Goal: Information Seeking & Learning: Learn about a topic

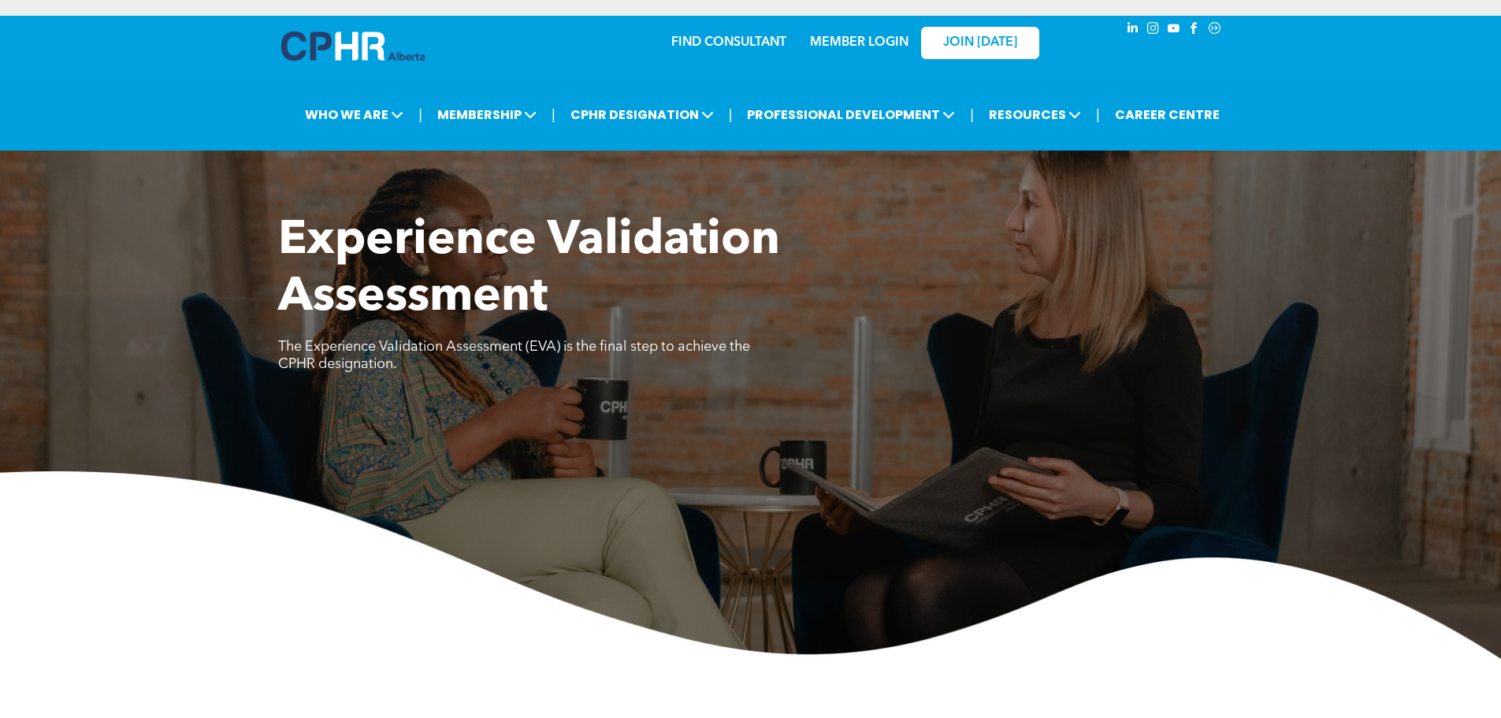
click at [811, 370] on div "Experience Validation Assessment The Experience Validation Assessment (EVA) is …" at bounding box center [750, 303] width 945 height 180
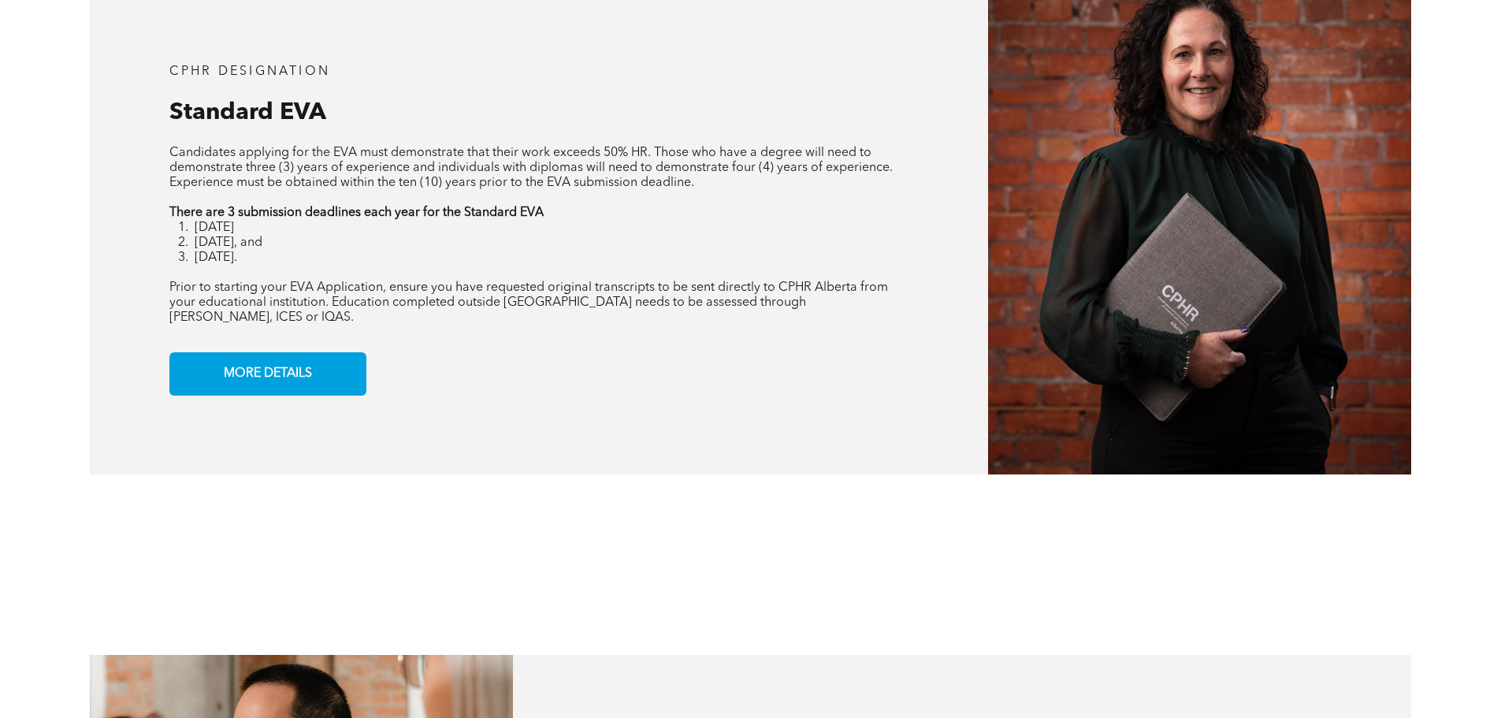
scroll to position [1418, 0]
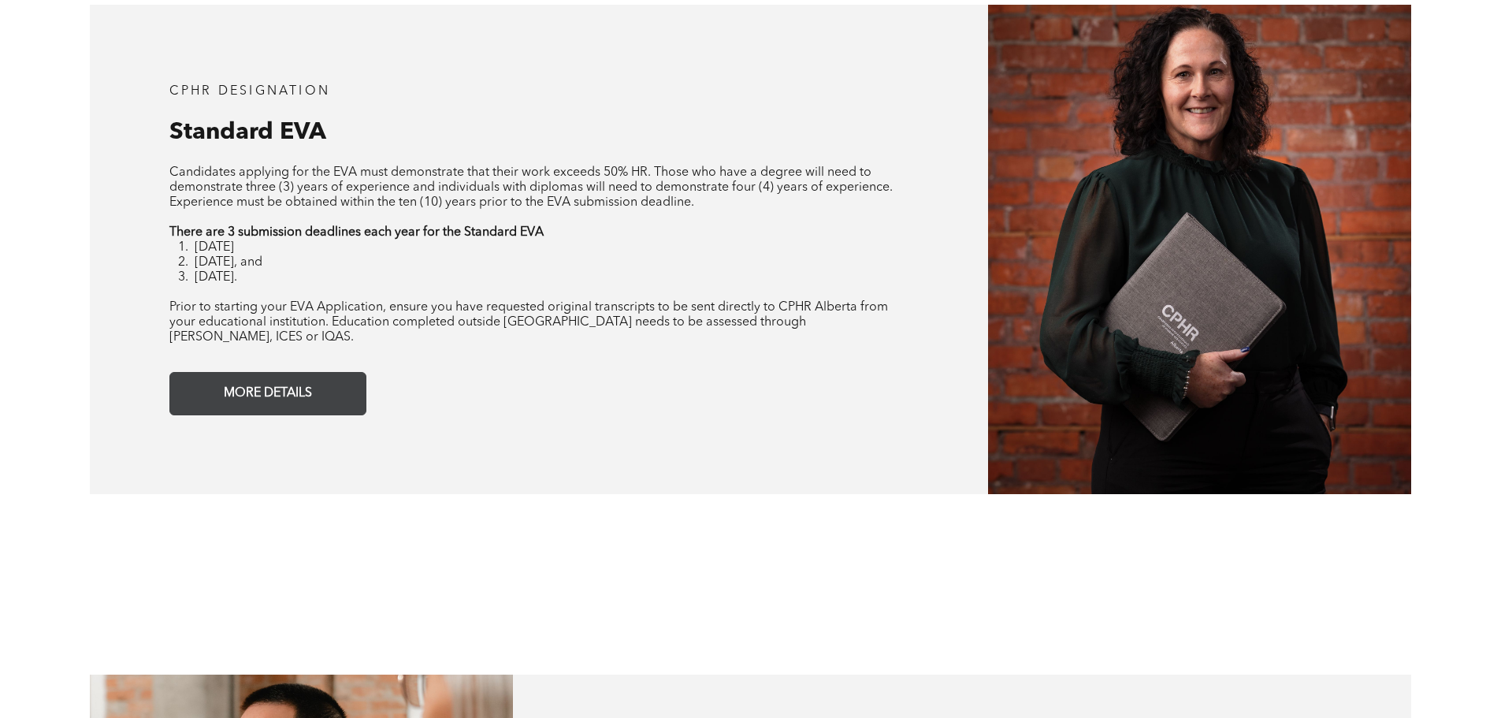
click at [355, 372] on link "MORE DETAILS" at bounding box center [267, 393] width 197 height 43
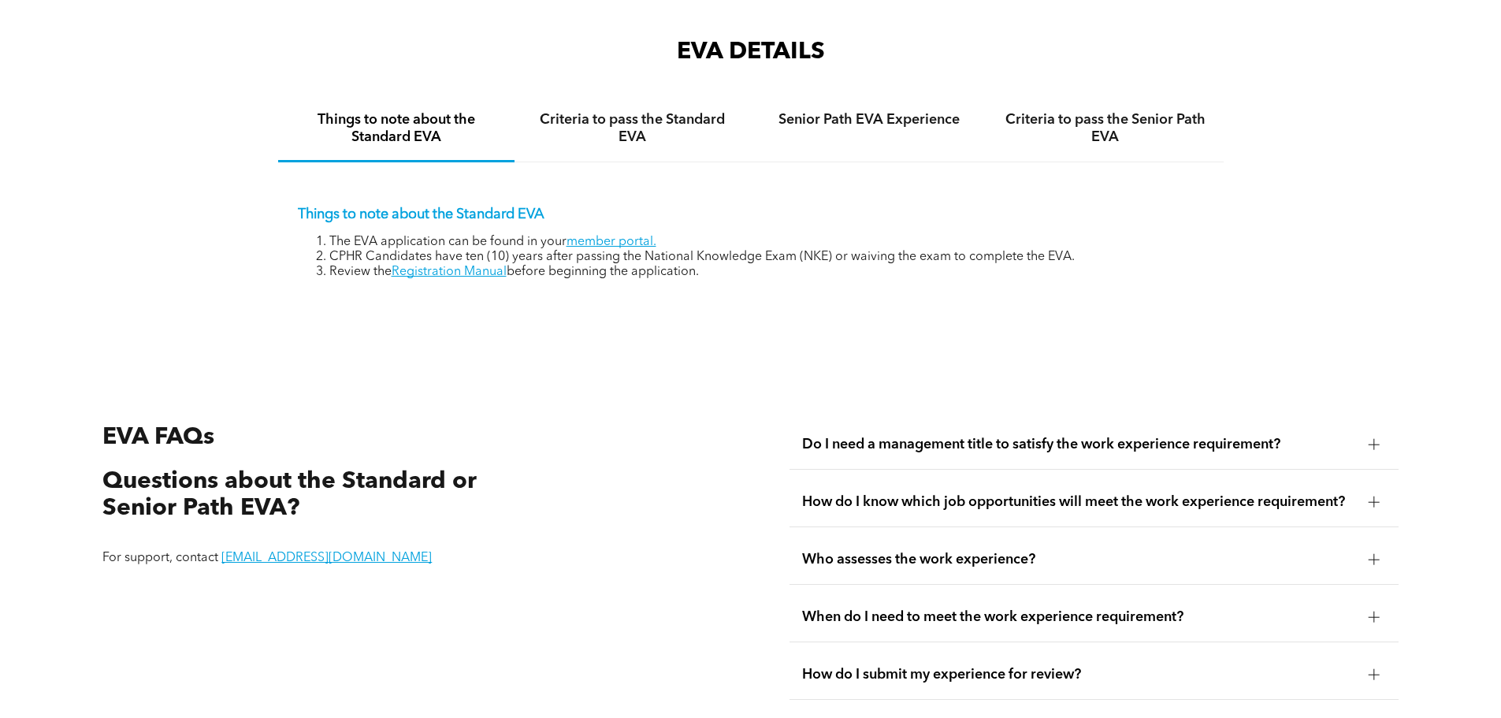
scroll to position [2642, 0]
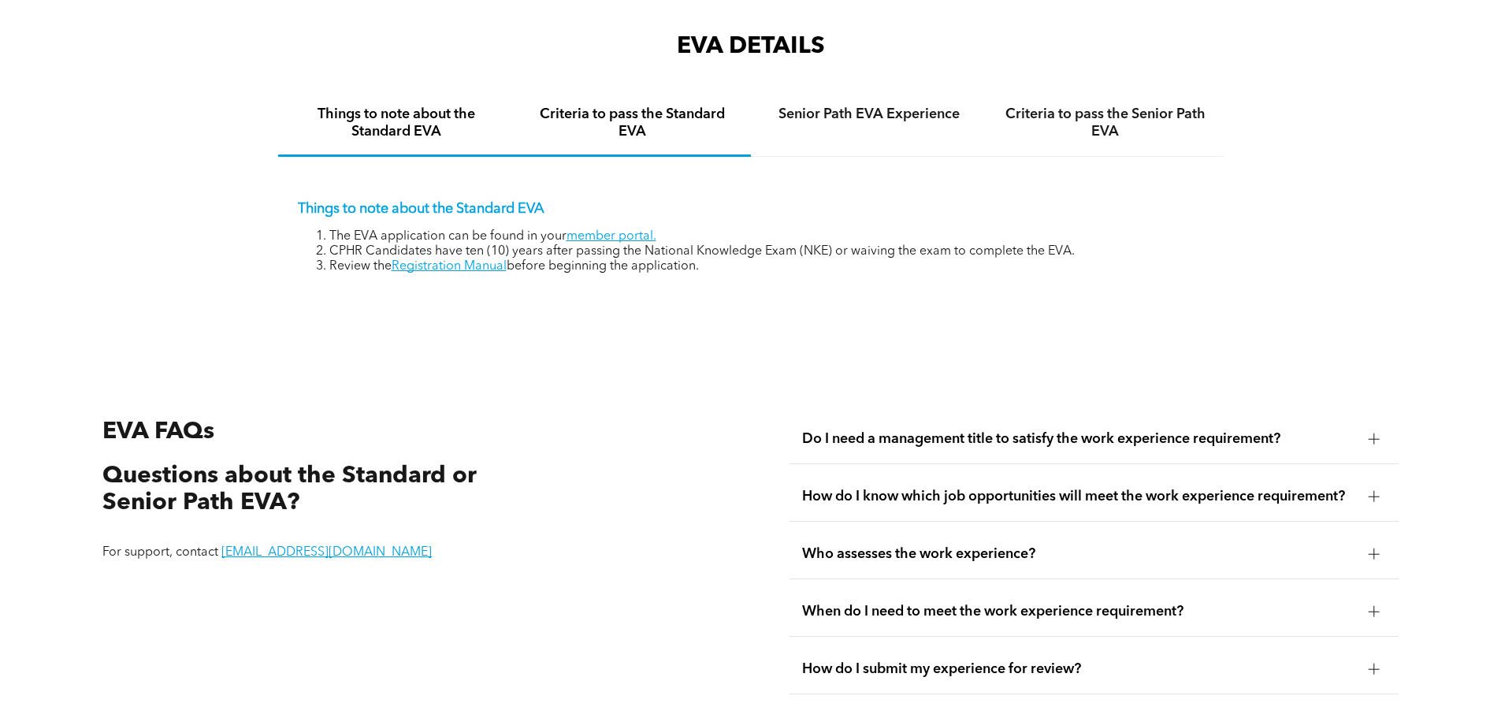
click at [678, 124] on div "Criteria to pass the Standard EVA" at bounding box center [632, 123] width 236 height 65
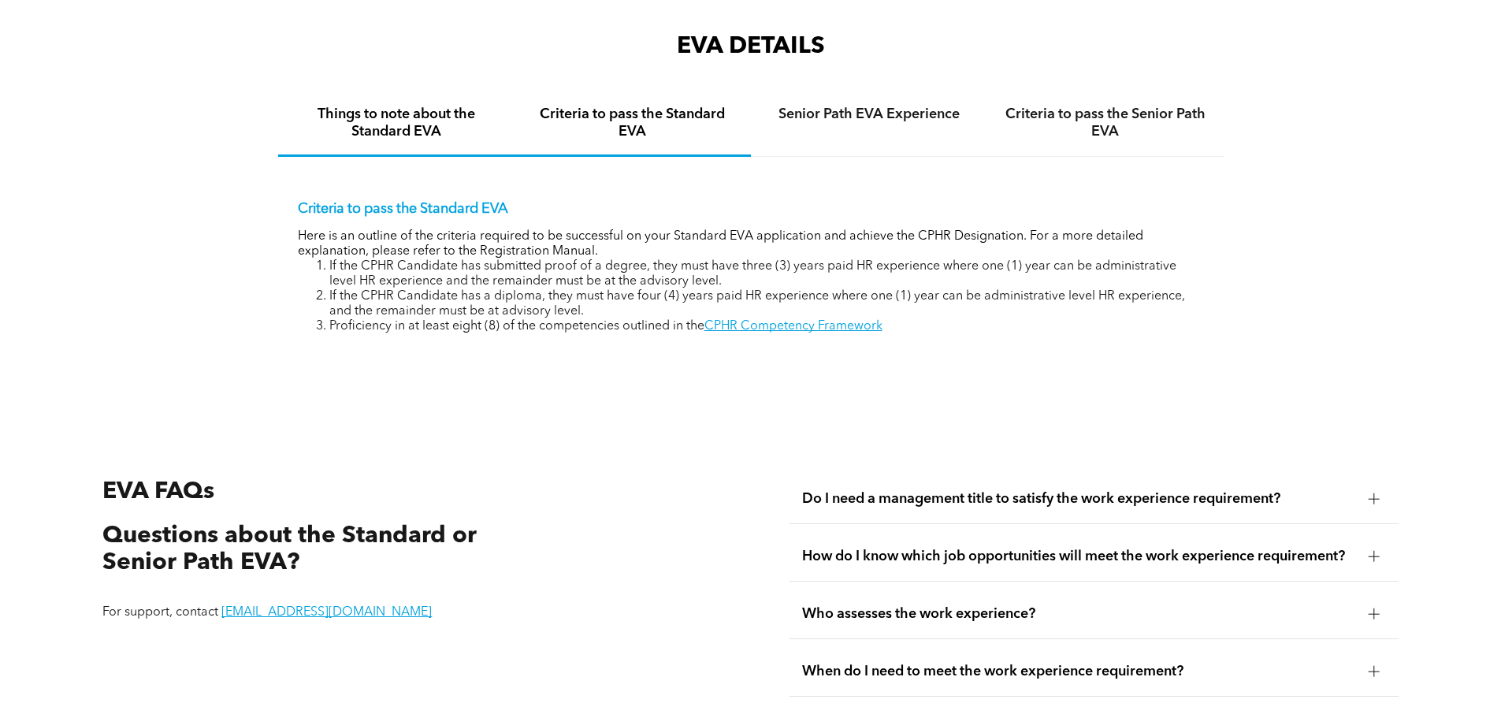
click at [448, 111] on h4 "Things to note about the Standard EVA" at bounding box center [396, 123] width 208 height 35
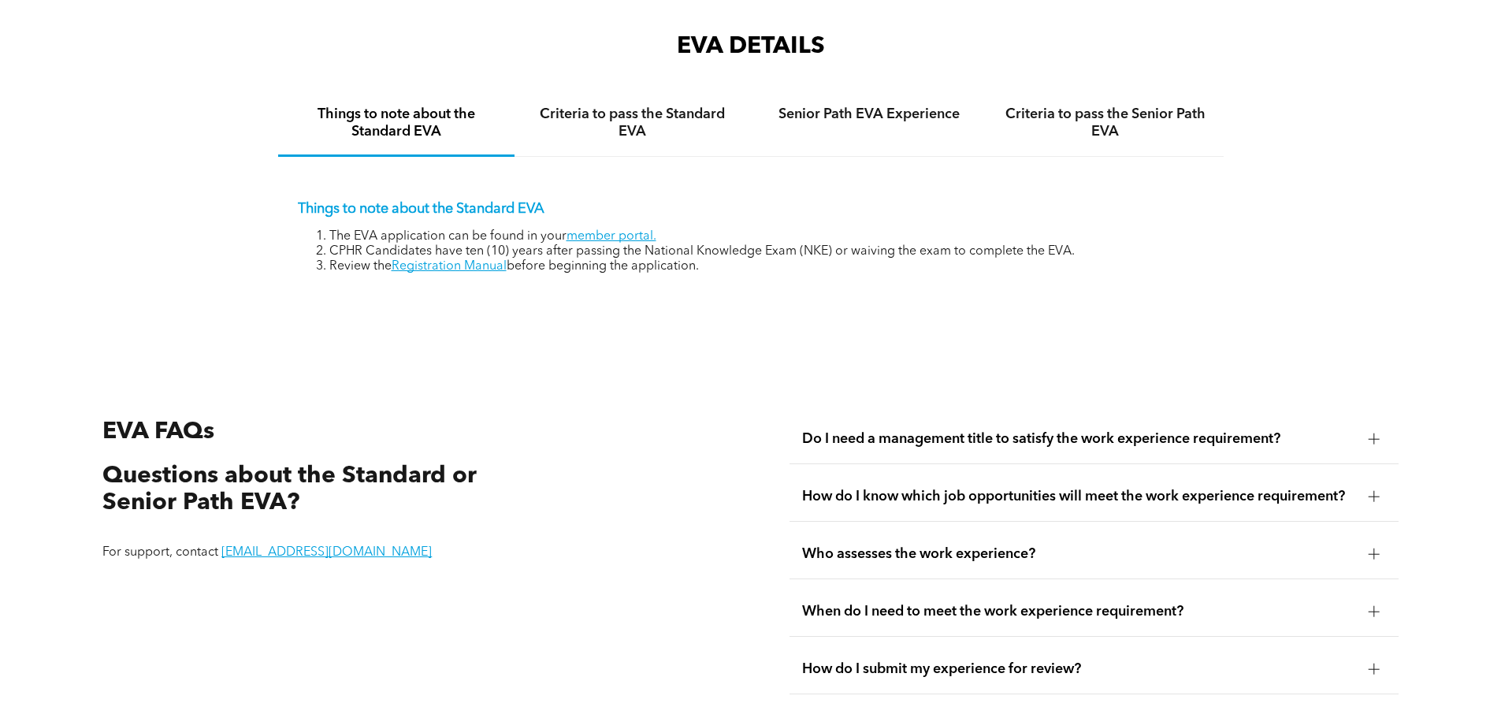
click at [599, 113] on h4 "Criteria to pass the Standard EVA" at bounding box center [633, 123] width 208 height 35
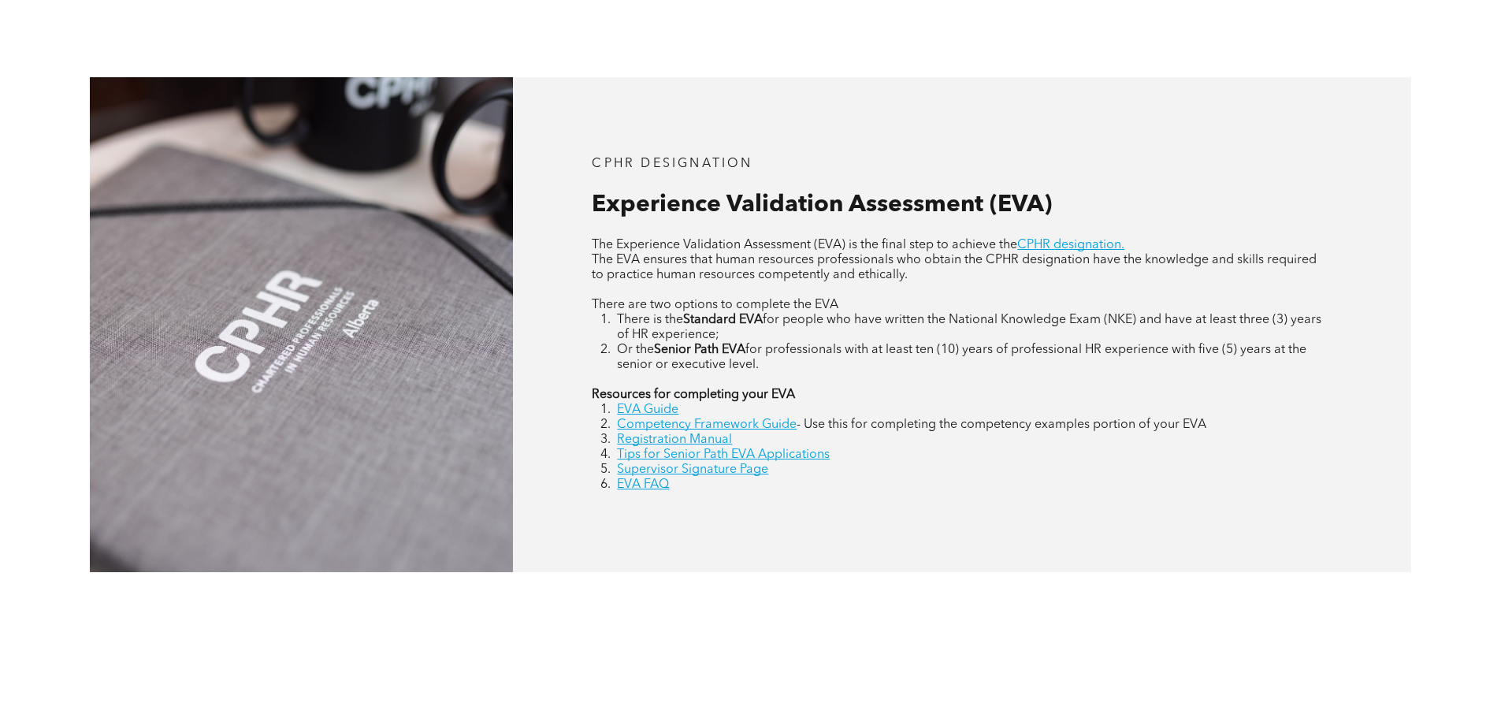
scroll to position [672, 0]
click at [652, 410] on link "EVA Guide" at bounding box center [647, 409] width 61 height 13
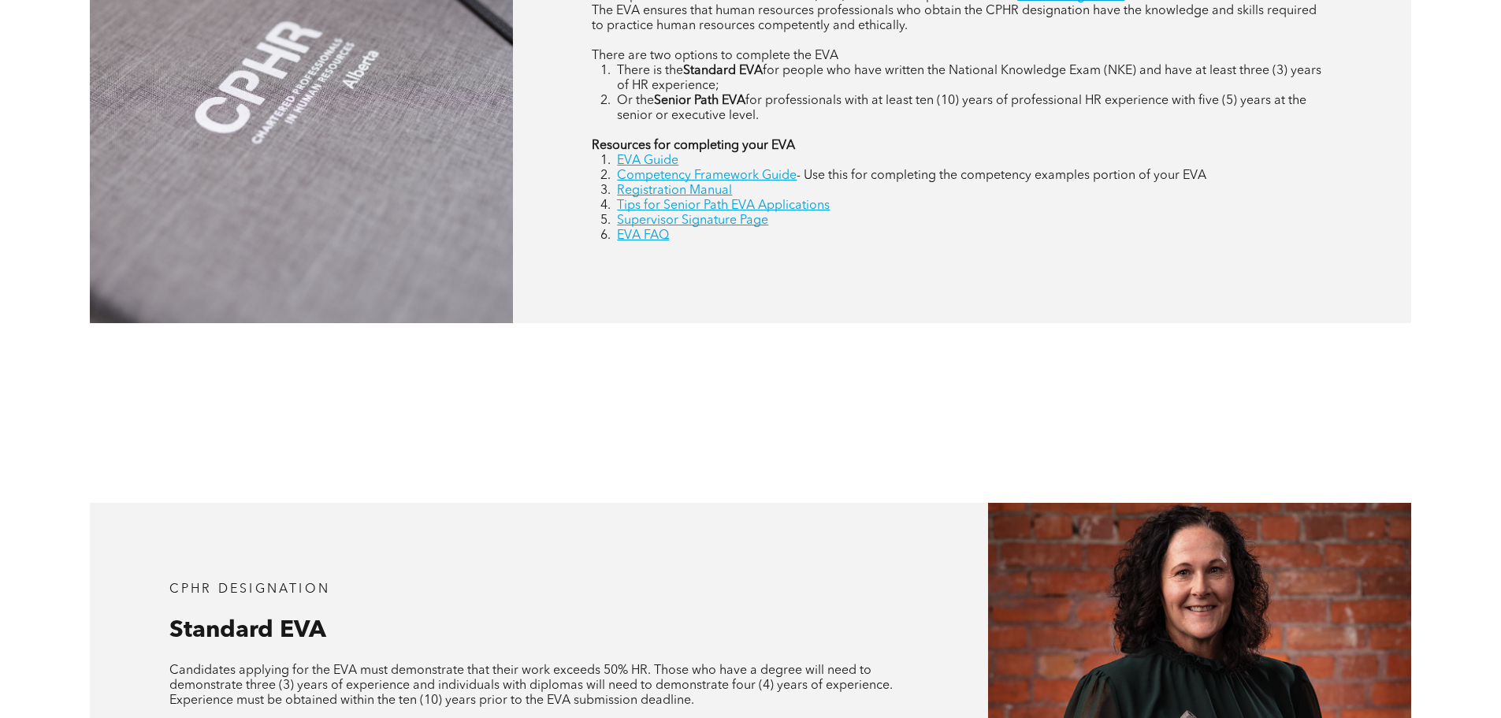
scroll to position [1224, 0]
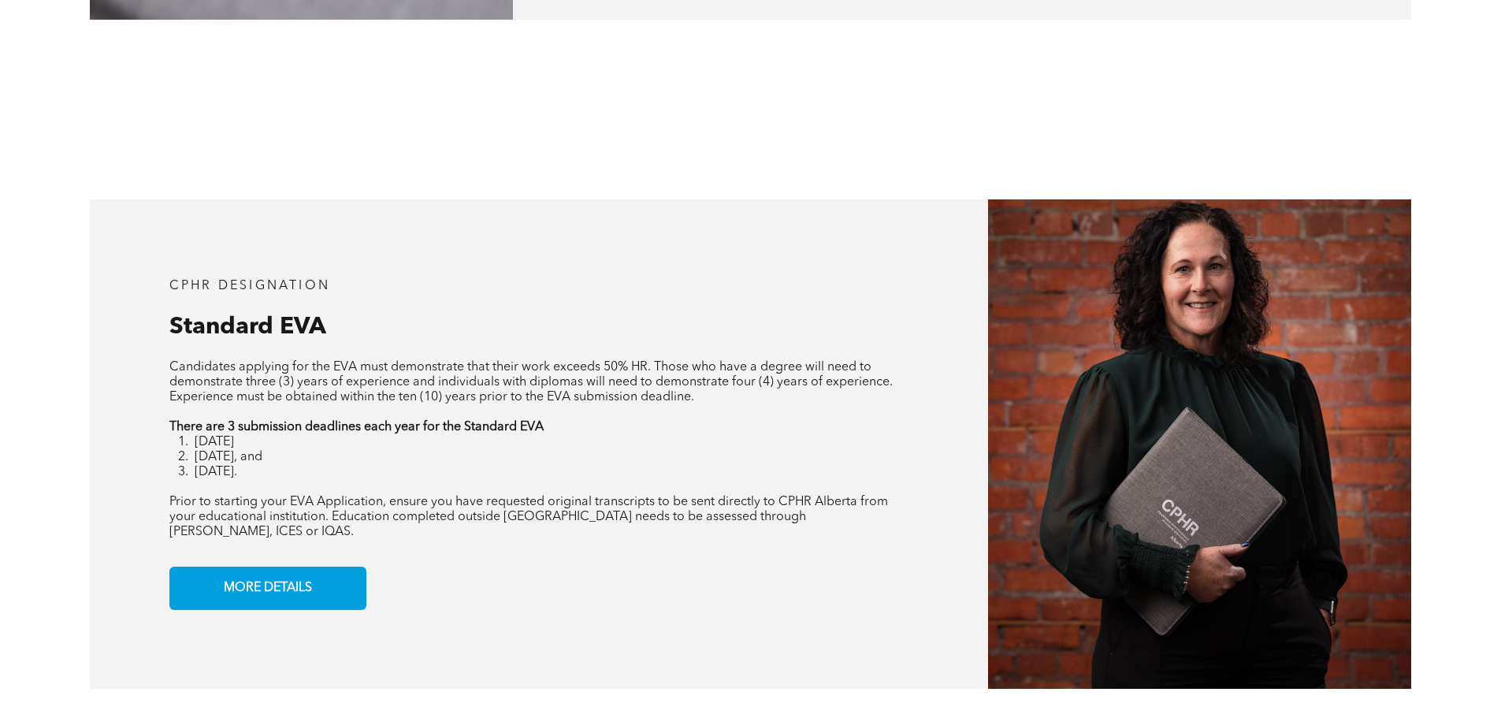
click at [210, 607] on div "CPHR DESIGNATION Standard EVA Candidates applying for the EVA must demonstrate …" at bounding box center [539, 443] width 898 height 489
click at [234, 581] on span "MORE DETAILS" at bounding box center [267, 588] width 99 height 31
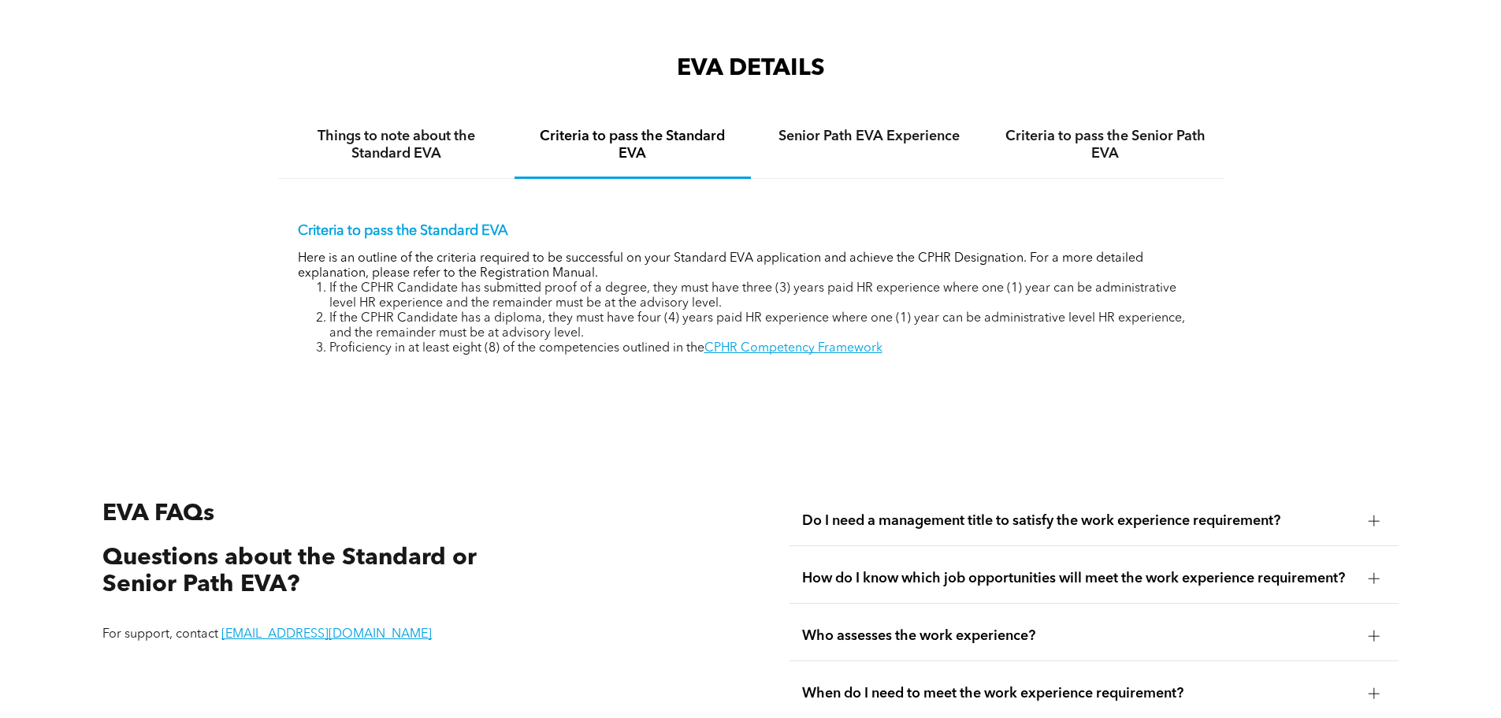
scroll to position [2642, 0]
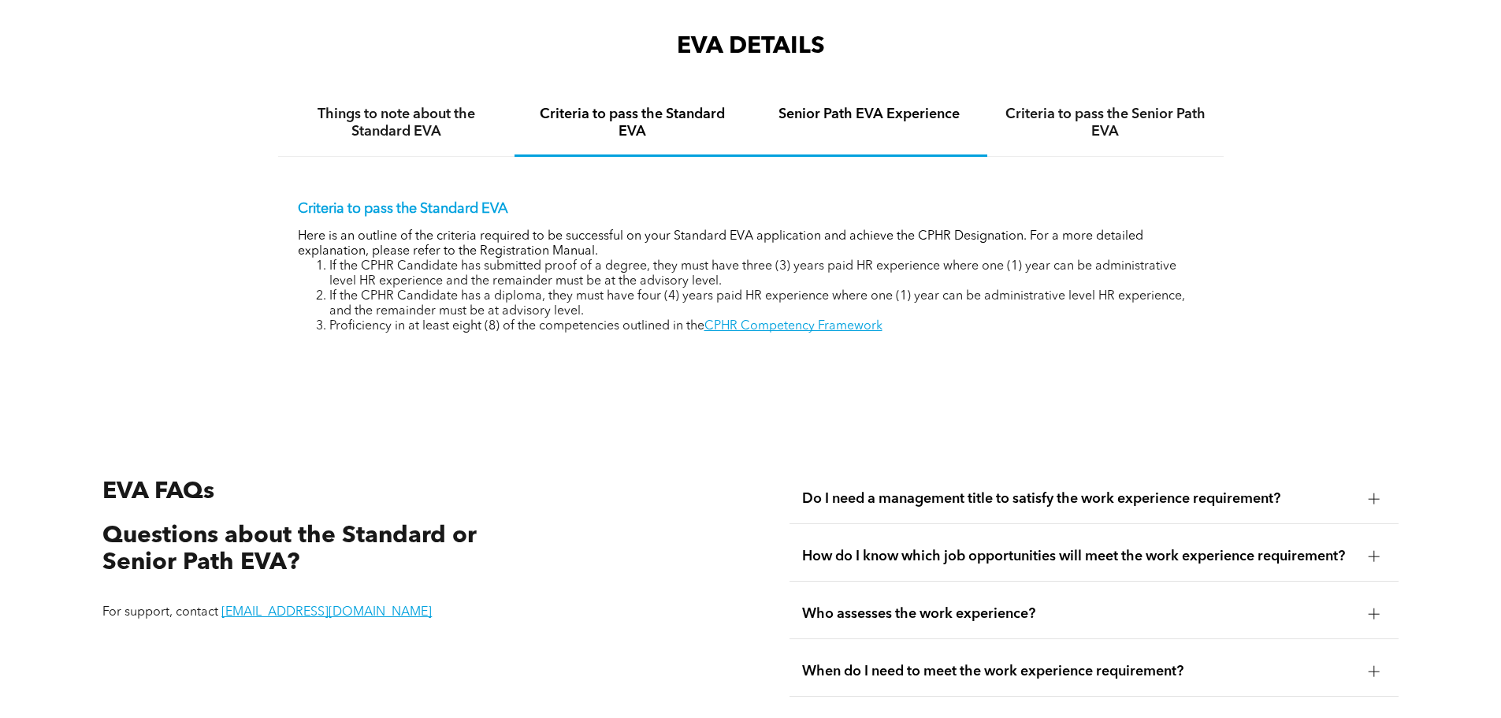
click at [884, 106] on h4 "Senior Path EVA Experience" at bounding box center [869, 114] width 208 height 17
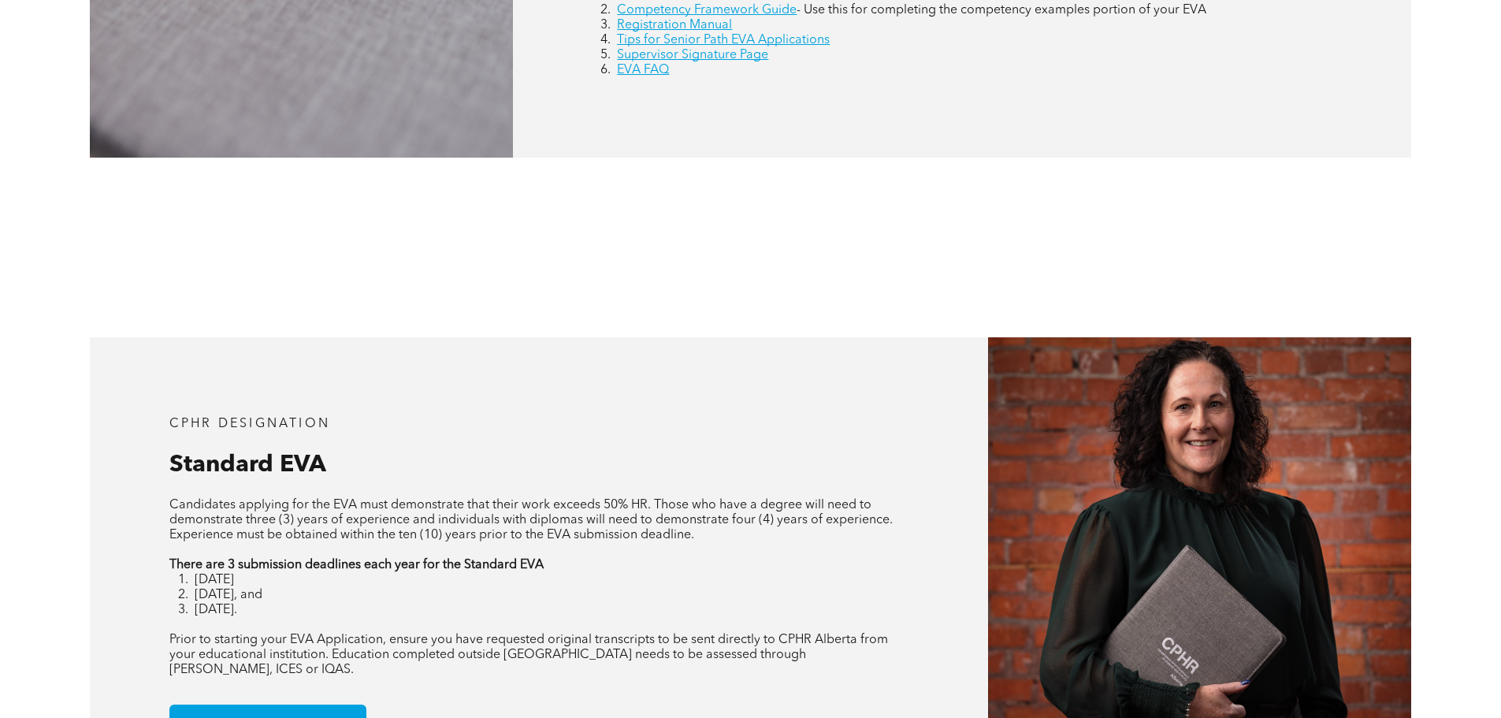
scroll to position [908, 0]
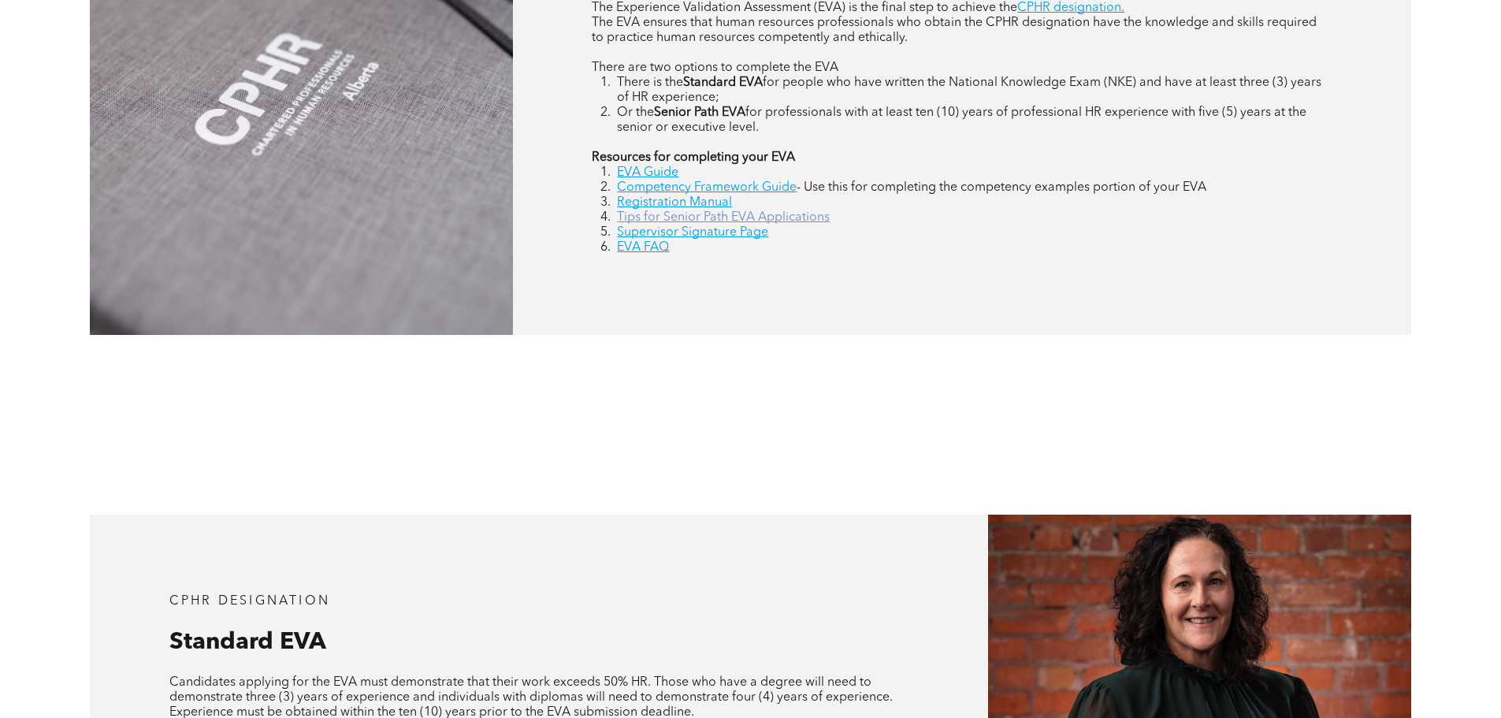
click at [750, 214] on link "Tips for Senior Path EVA Applications" at bounding box center [723, 217] width 213 height 13
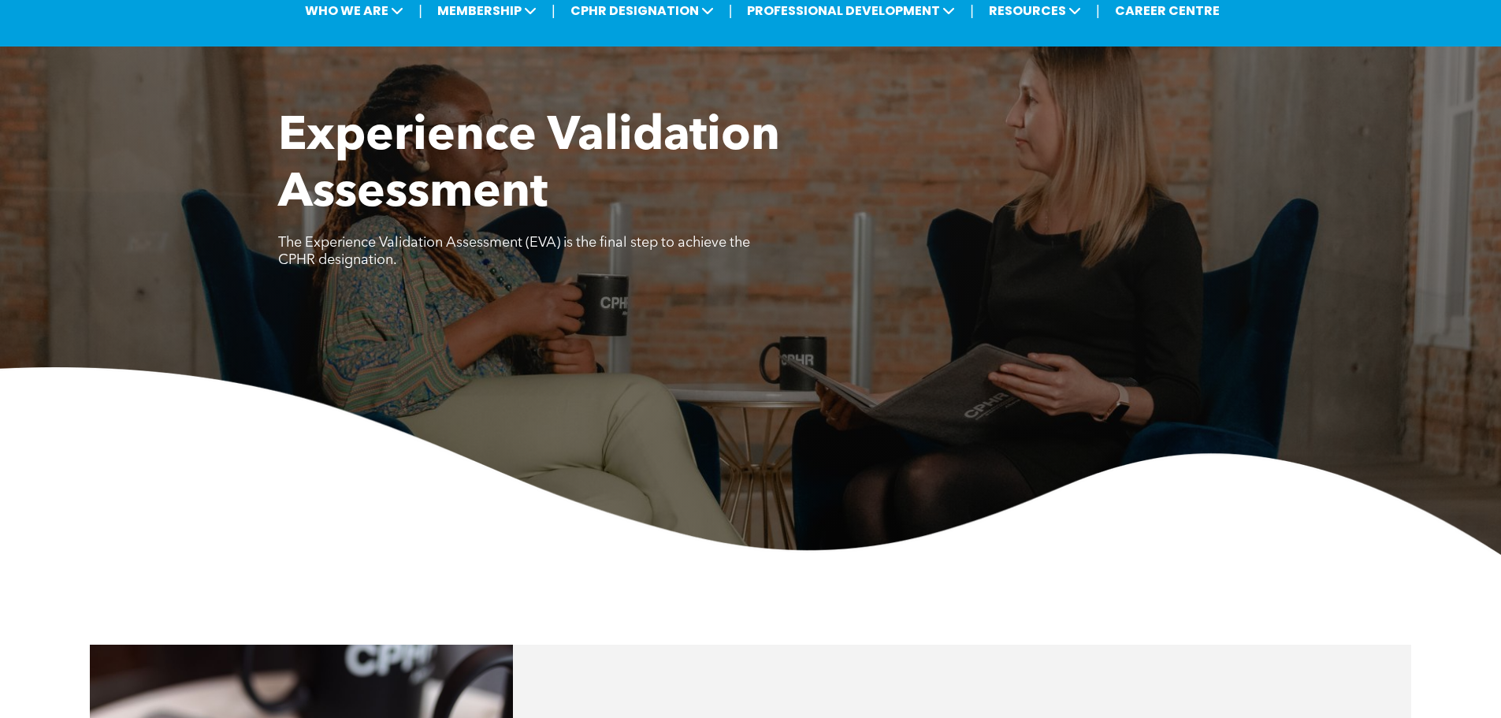
scroll to position [0, 0]
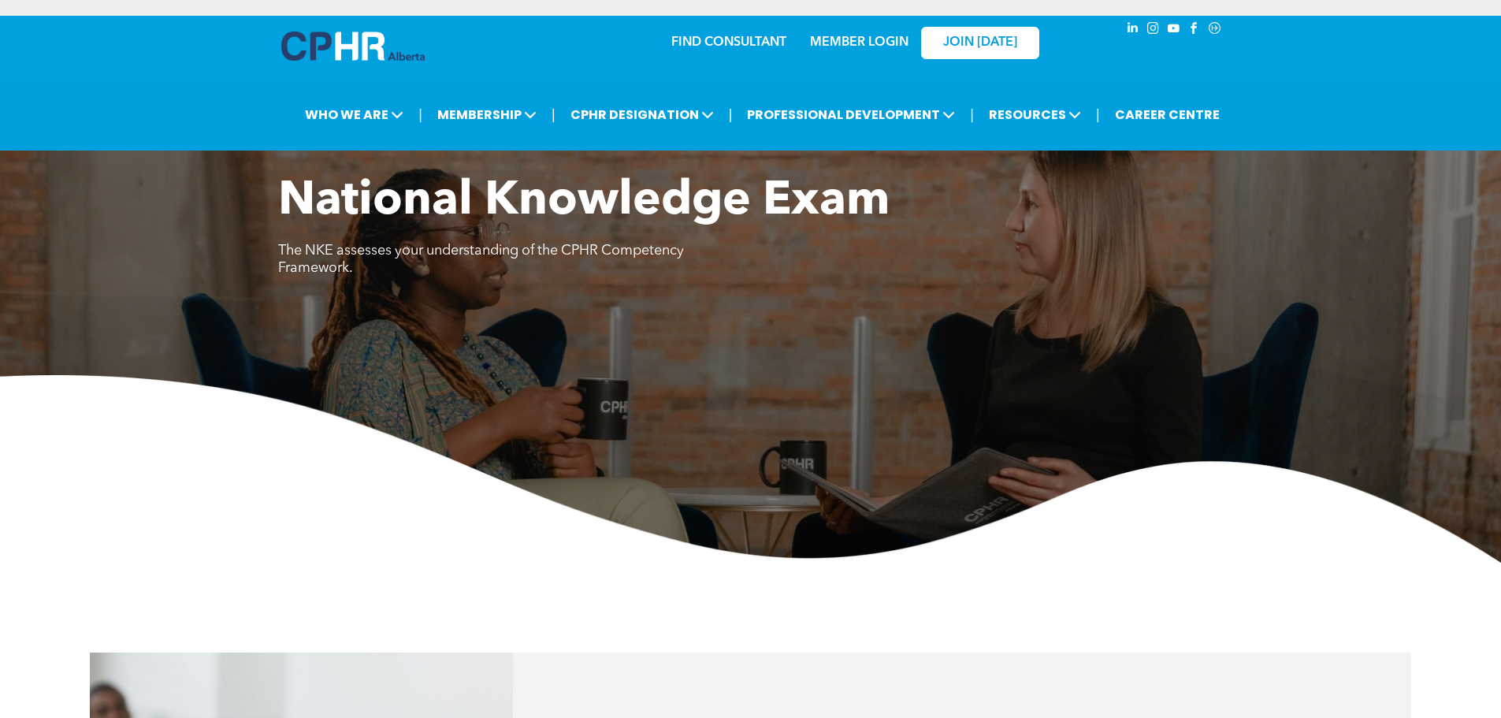
click at [662, 290] on div "National Knowledge Exam The NKE assesses your understanding of the CPHR Compete…" at bounding box center [750, 234] width 945 height 123
click at [936, 49] on link "JOIN [DATE]" at bounding box center [980, 43] width 118 height 32
click at [872, 46] on link "MEMBER LOGIN" at bounding box center [859, 42] width 98 height 13
